Goal: Task Accomplishment & Management: Complete application form

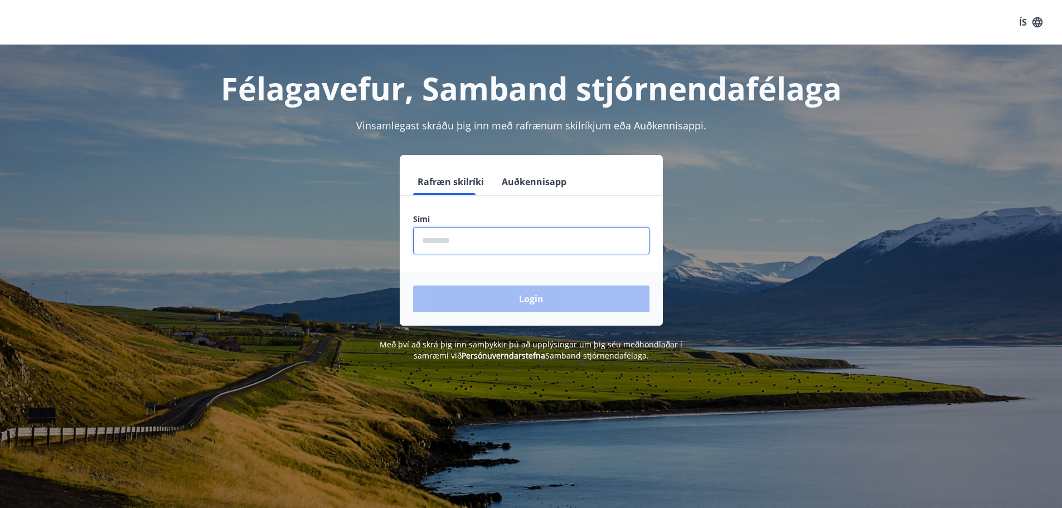
click at [551, 246] on input "phone" at bounding box center [531, 240] width 236 height 27
type input "********"
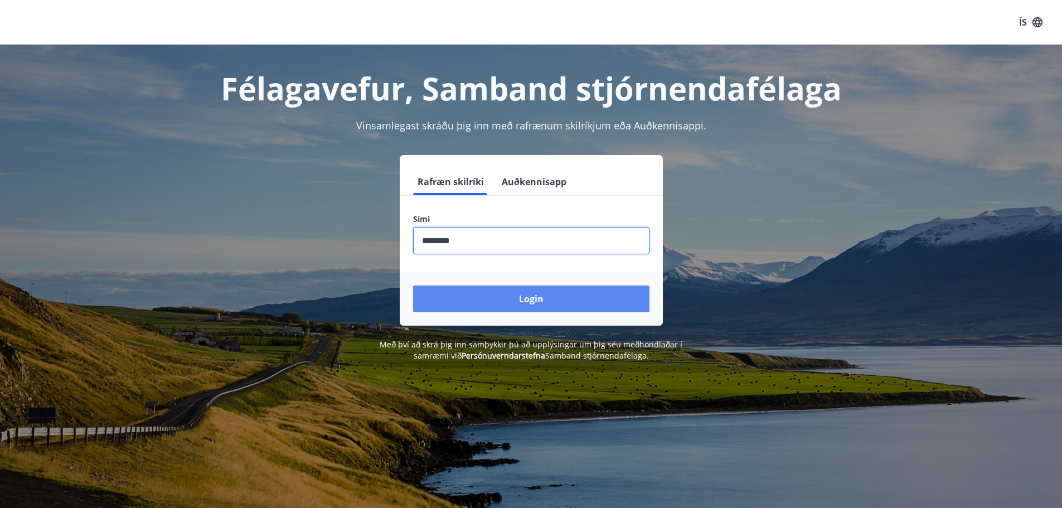
click at [517, 298] on button "Login" at bounding box center [531, 298] width 236 height 27
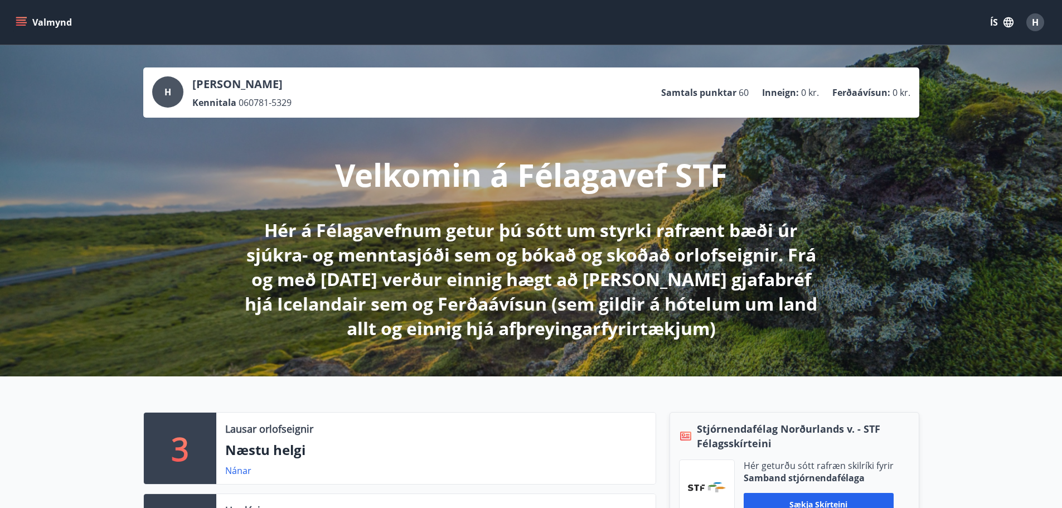
click at [22, 26] on icon "menu" at bounding box center [21, 22] width 11 height 11
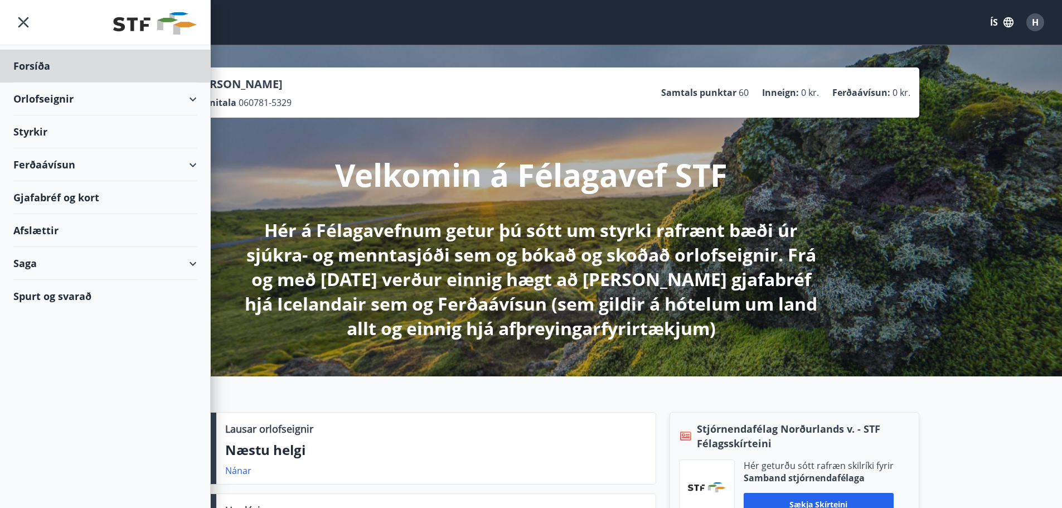
click at [42, 82] on div "Styrkir" at bounding box center [104, 66] width 183 height 33
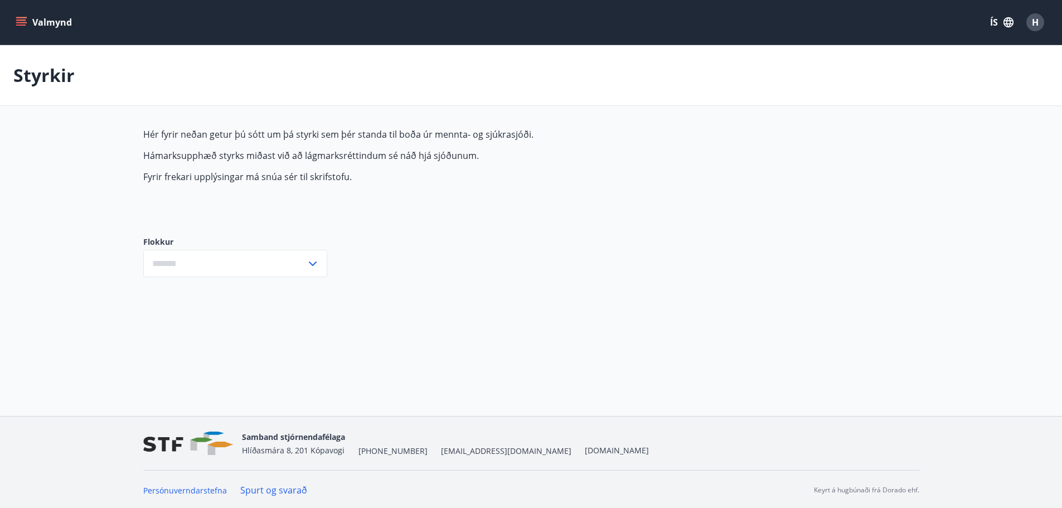
type input "***"
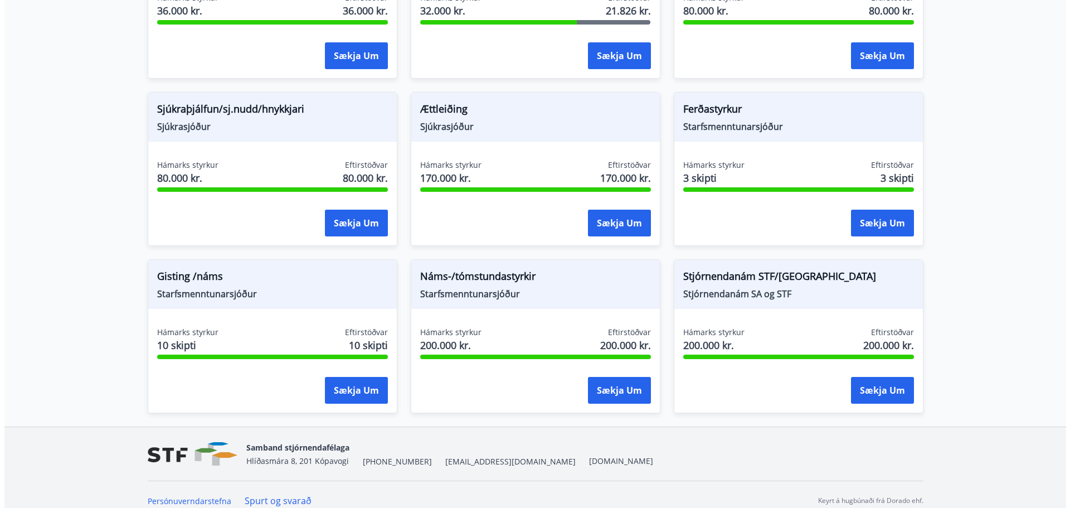
scroll to position [883, 0]
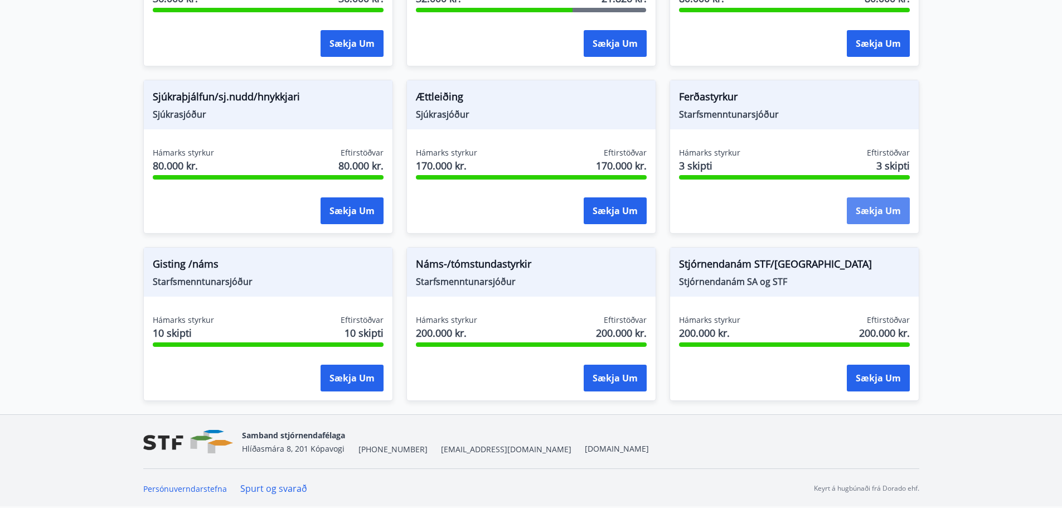
click at [876, 211] on button "Sækja um" at bounding box center [878, 210] width 63 height 27
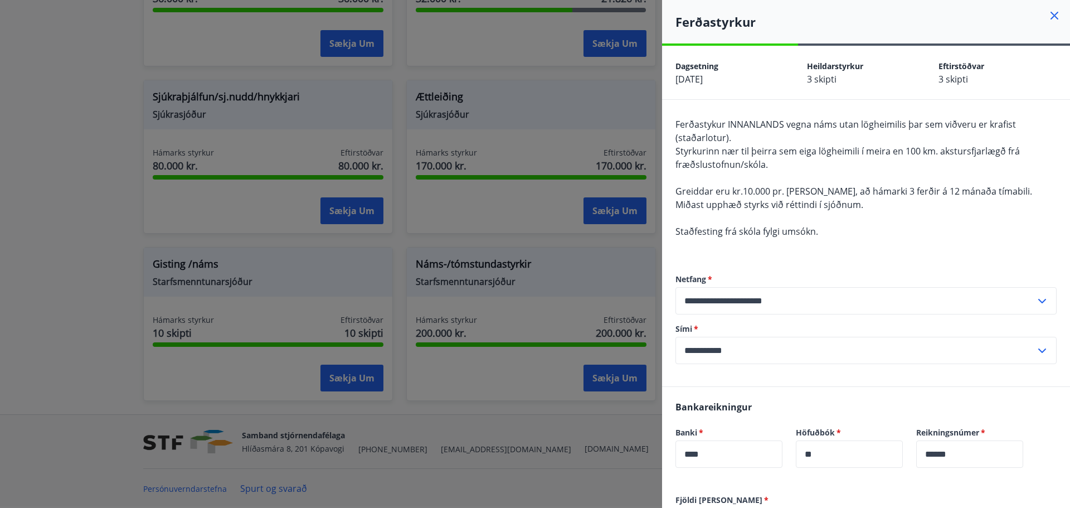
click at [627, 266] on div at bounding box center [535, 254] width 1070 height 508
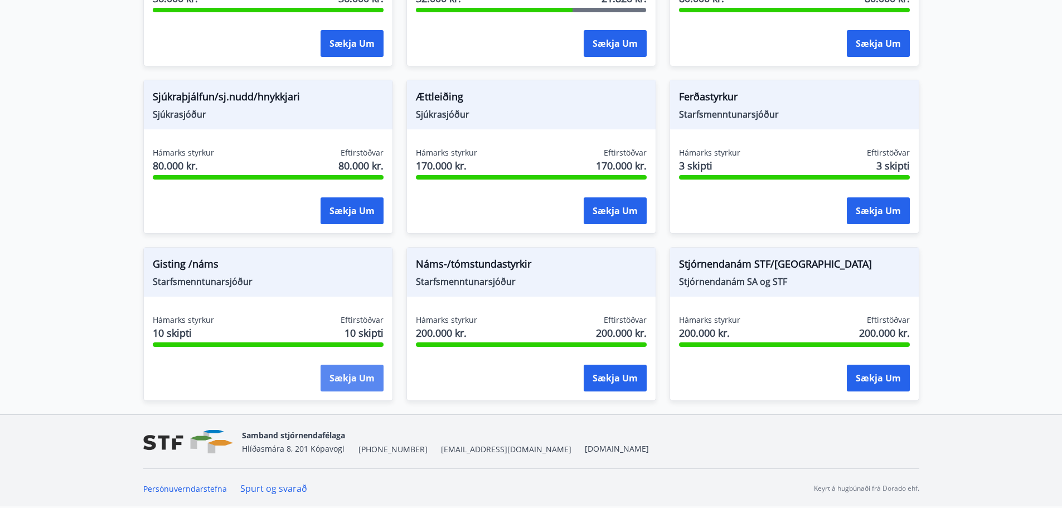
click at [324, 377] on button "Sækja um" at bounding box center [351, 377] width 63 height 27
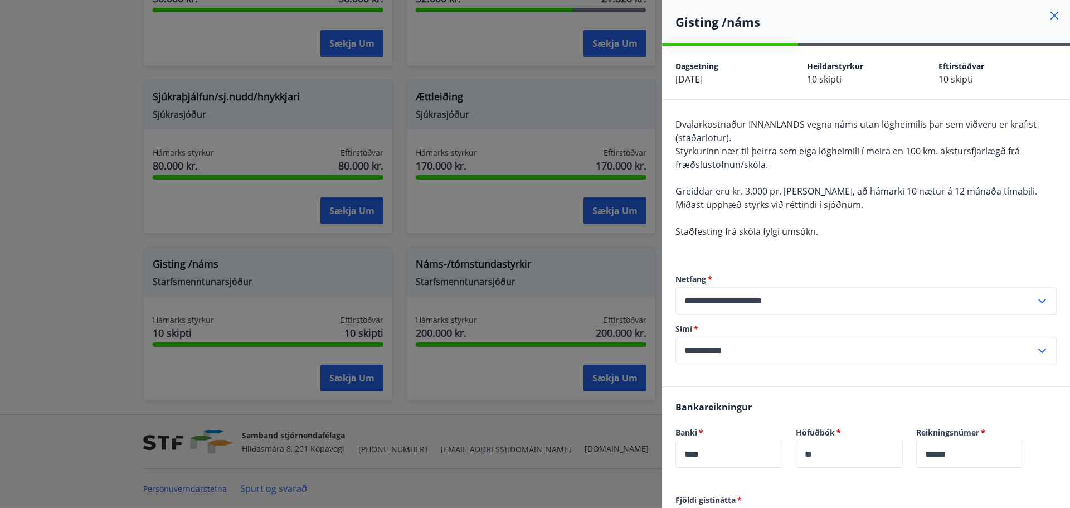
click at [439, 259] on div at bounding box center [535, 254] width 1070 height 508
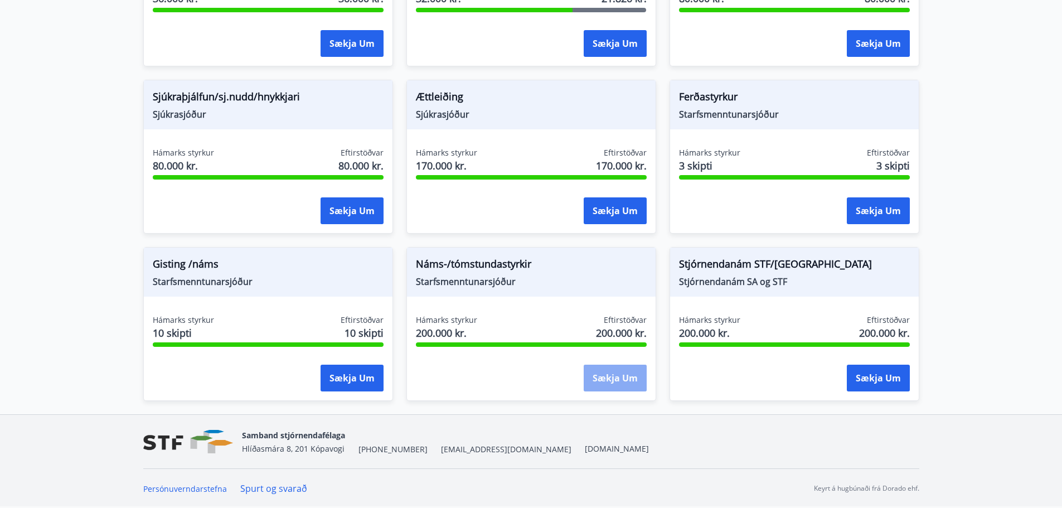
click at [628, 371] on button "Sækja um" at bounding box center [614, 377] width 63 height 27
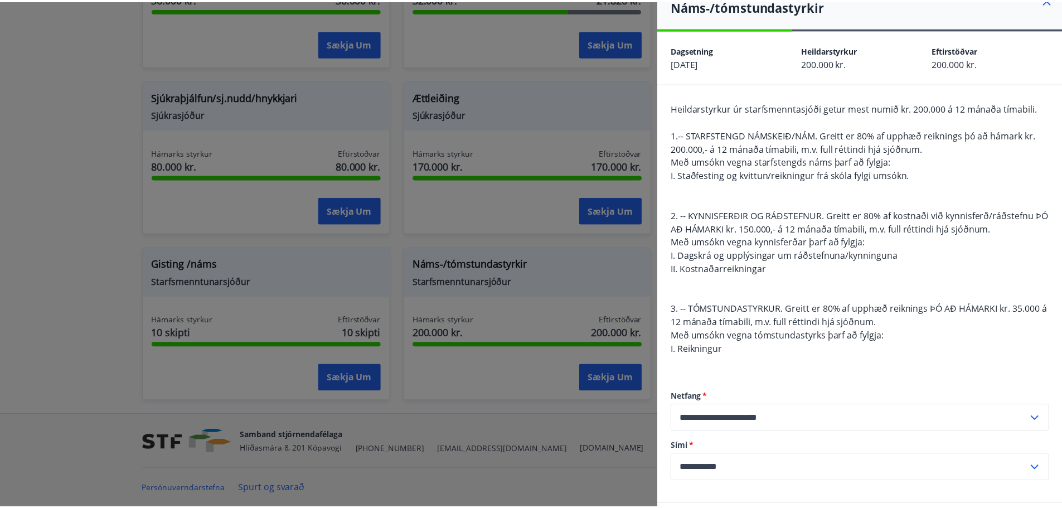
scroll to position [0, 0]
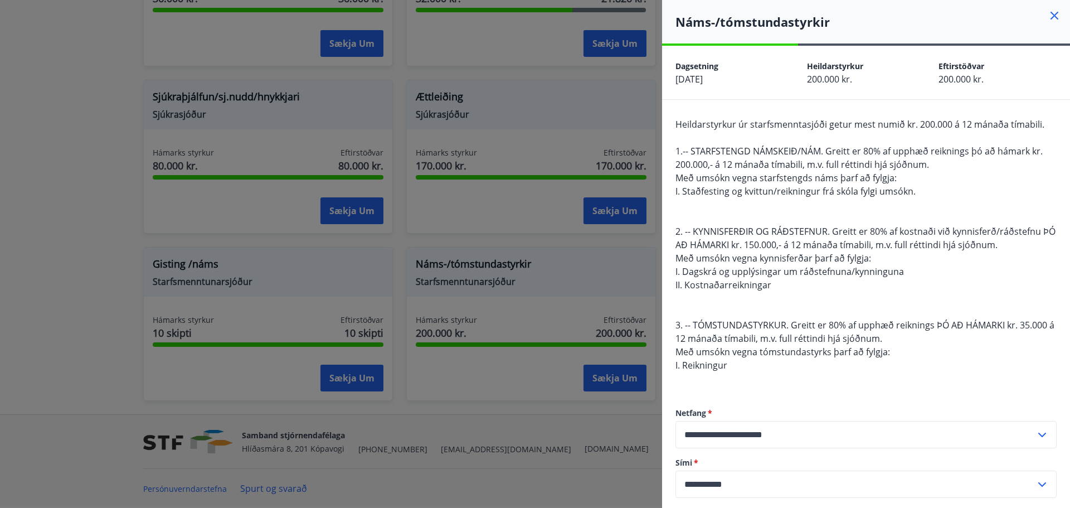
click at [1048, 21] on icon at bounding box center [1054, 15] width 13 height 13
